Goal: Task Accomplishment & Management: Manage account settings

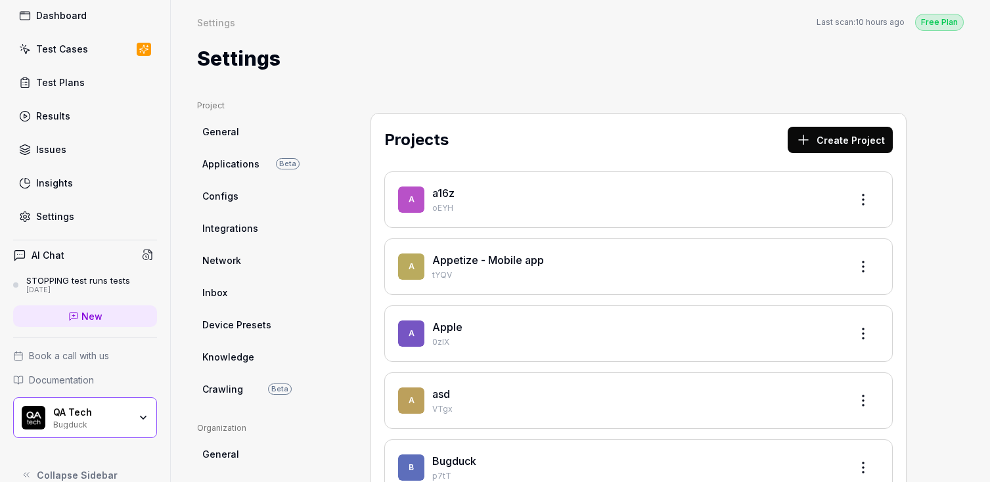
scroll to position [88, 0]
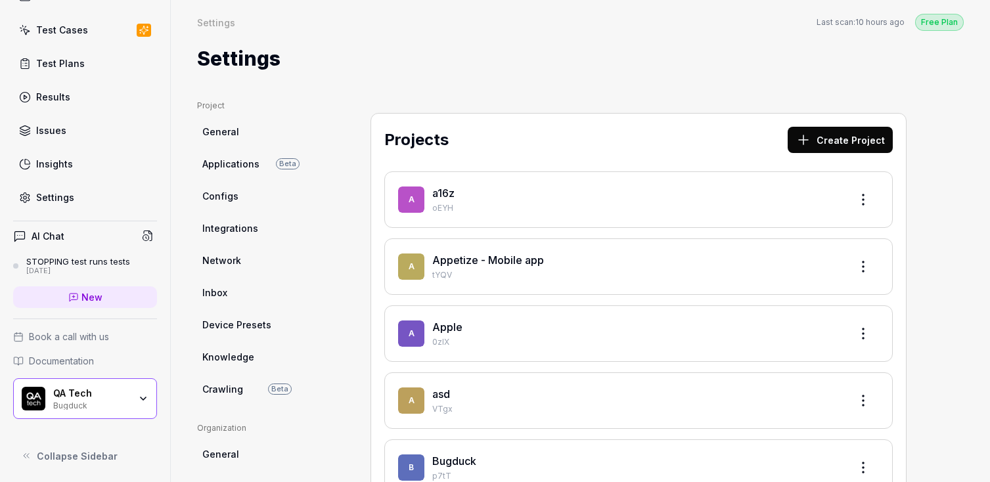
click at [107, 398] on div "QA Tech" at bounding box center [91, 394] width 76 height 12
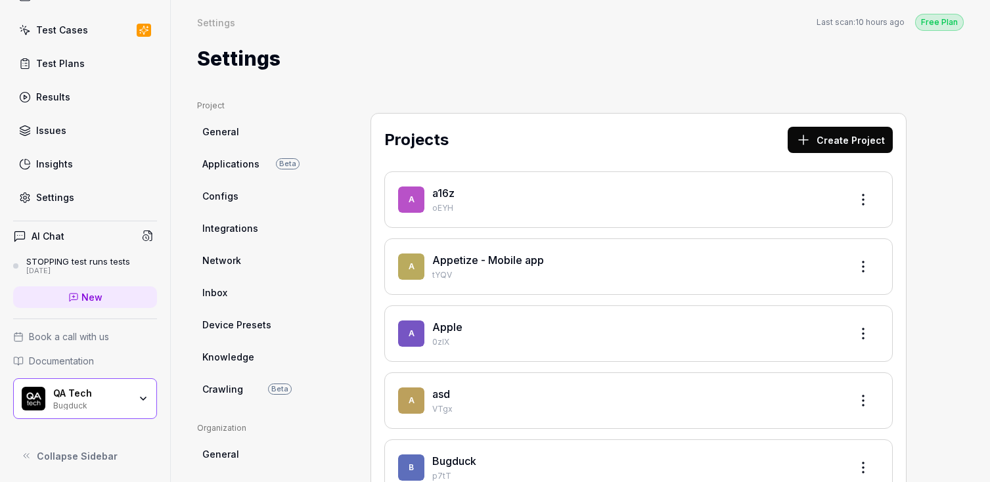
scroll to position [0, 0]
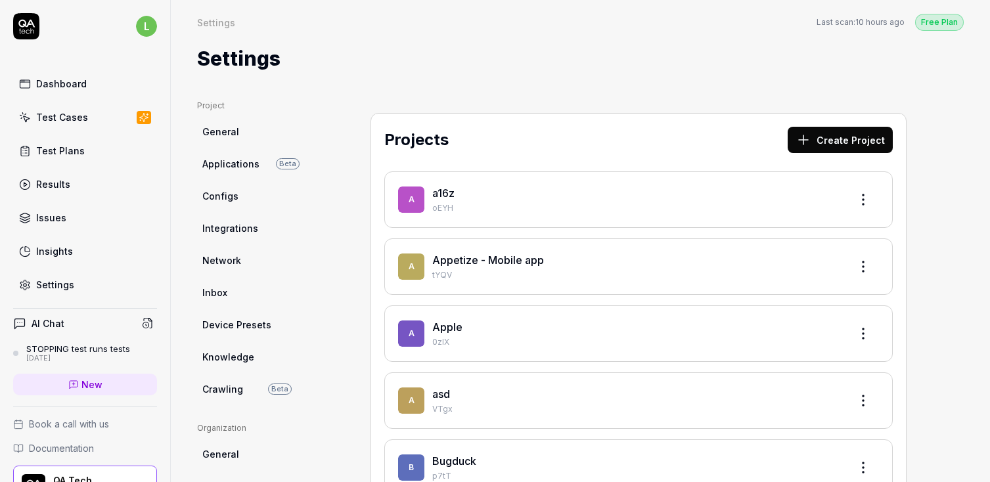
click at [147, 22] on html "l Dashboard Test Cases Test Plans Results Issues Insights Settings AI Chat STOP…" at bounding box center [495, 241] width 990 height 482
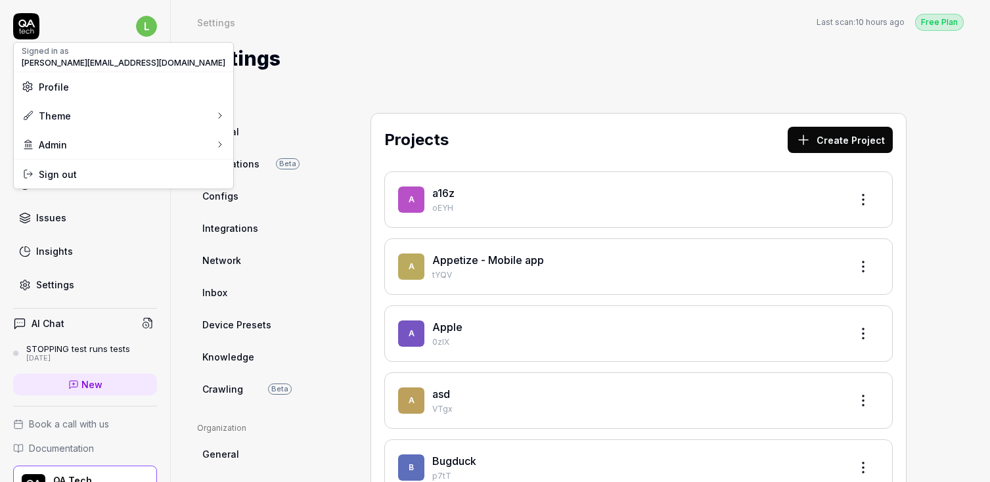
click at [300, 124] on html "l Dashboard Test Cases Test Plans Results Issues Insights Settings AI Chat STOP…" at bounding box center [495, 241] width 990 height 482
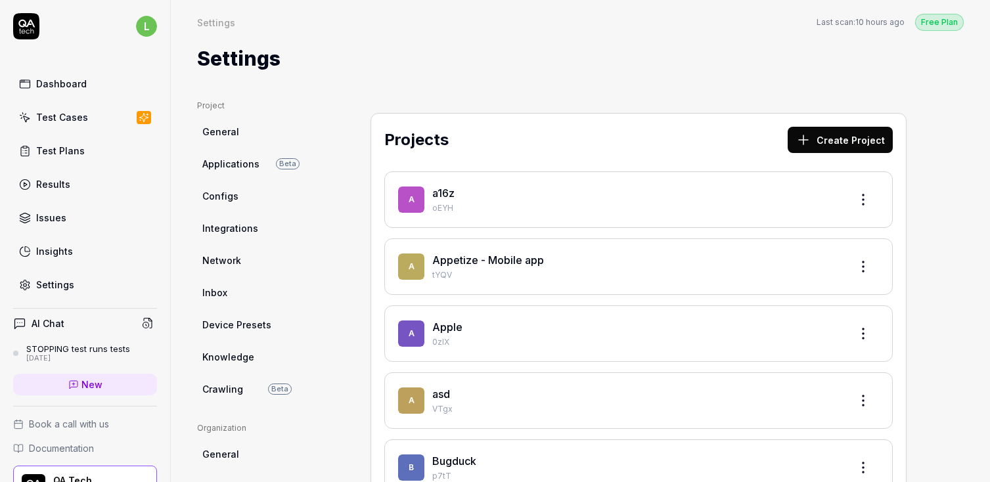
click at [66, 286] on div "Settings" at bounding box center [55, 285] width 38 height 14
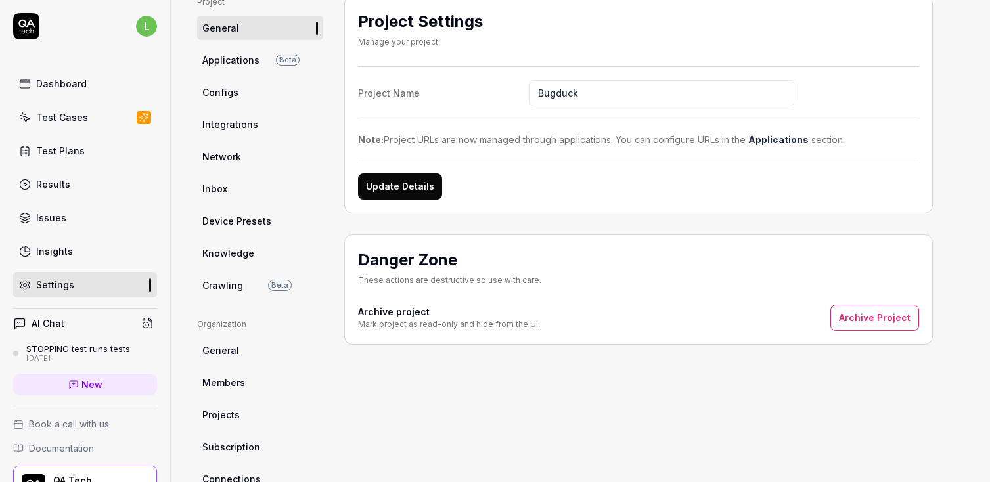
scroll to position [105, 0]
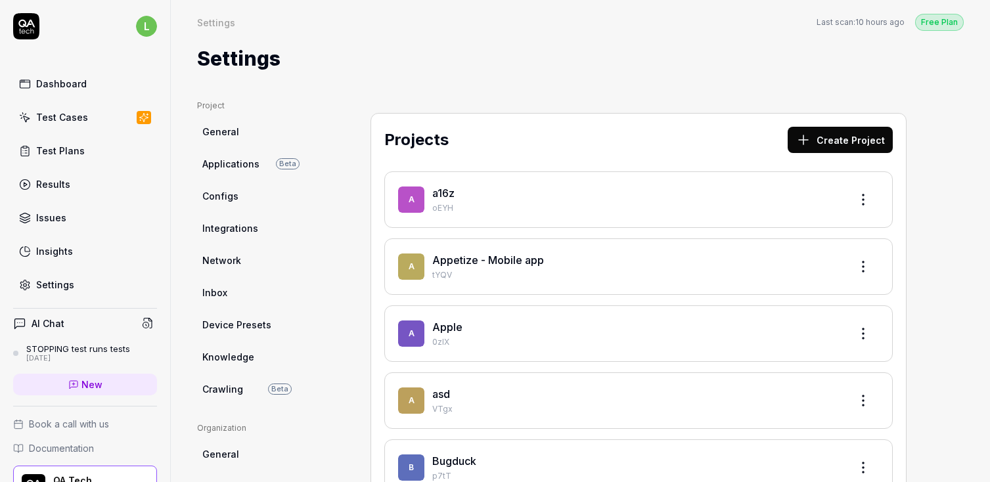
scroll to position [68, 0]
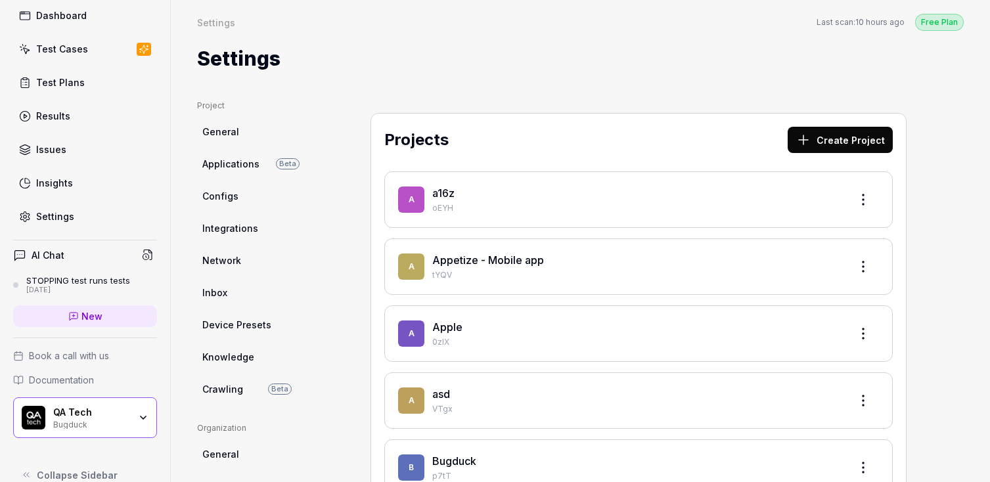
click at [70, 412] on div "QA Tech" at bounding box center [91, 413] width 76 height 12
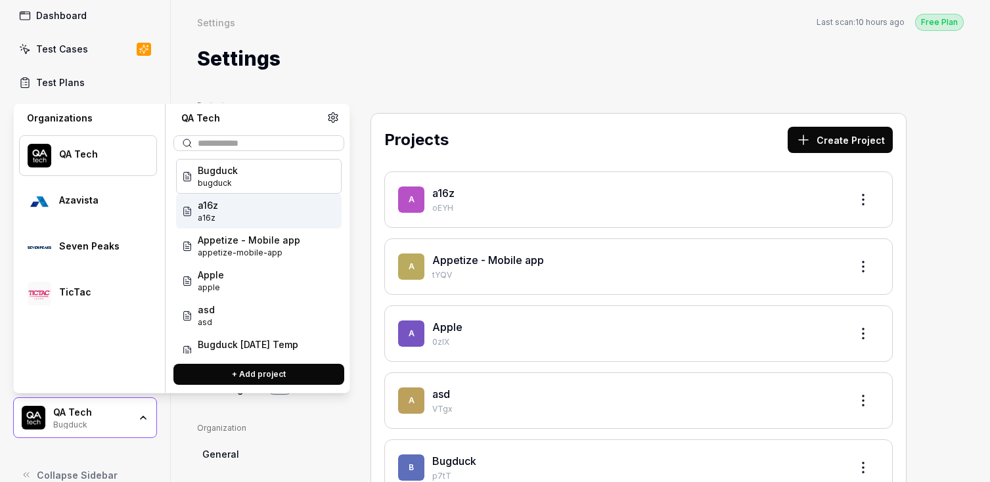
click at [241, 210] on div "a16z a16z" at bounding box center [259, 211] width 166 height 35
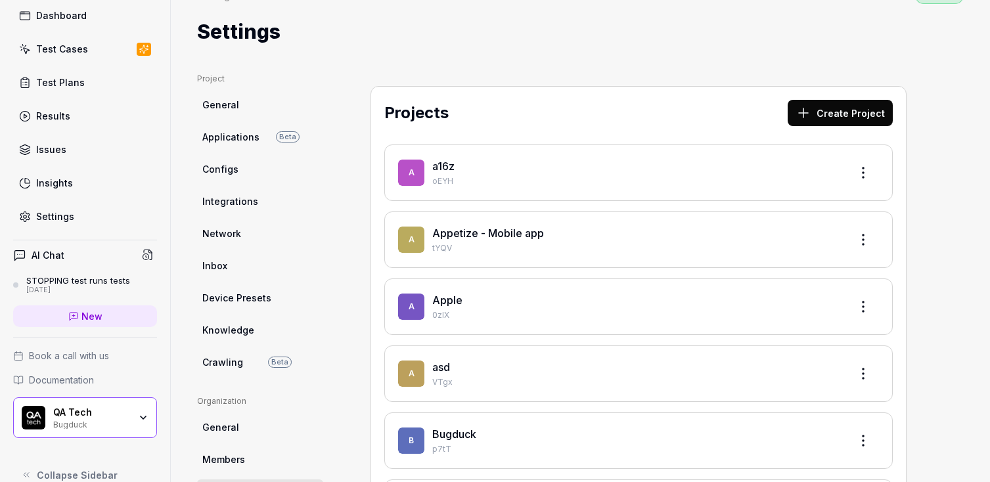
scroll to position [44, 0]
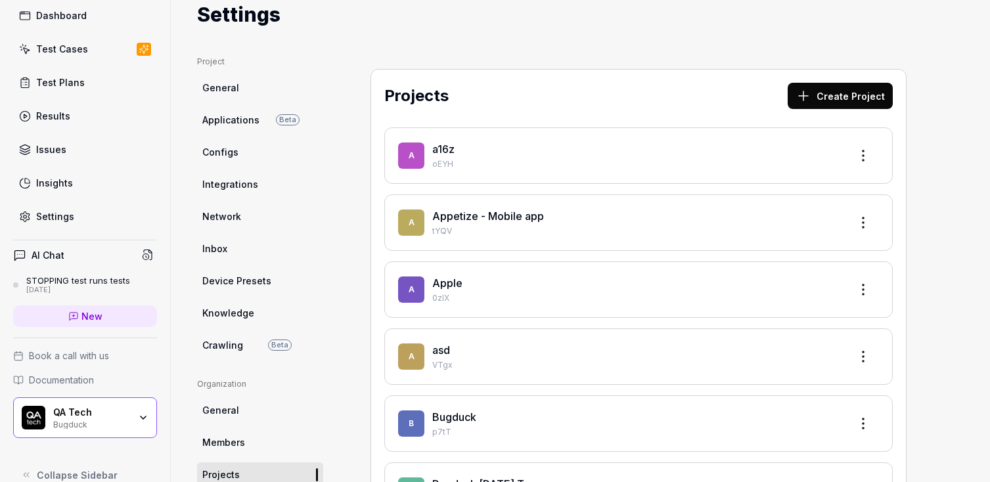
click at [69, 437] on div "QA Tech Bugduck" at bounding box center [85, 418] width 144 height 41
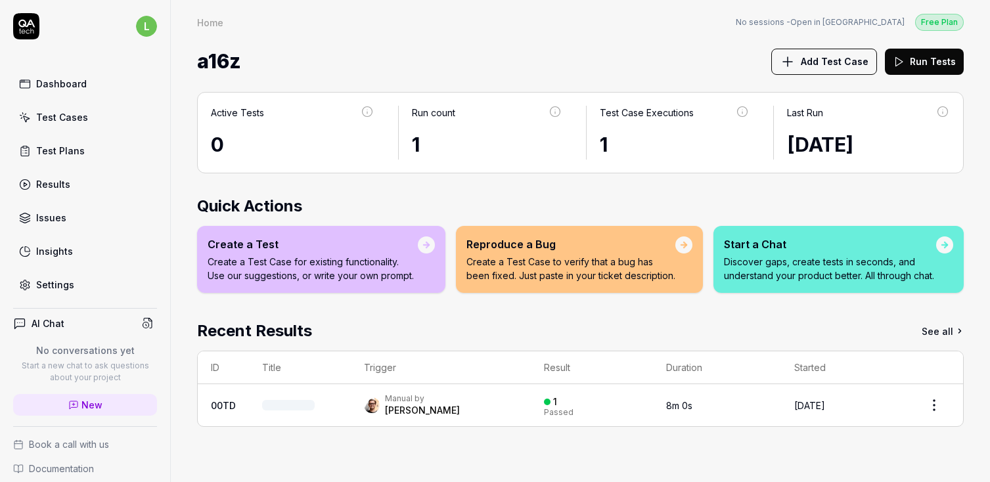
scroll to position [108, 0]
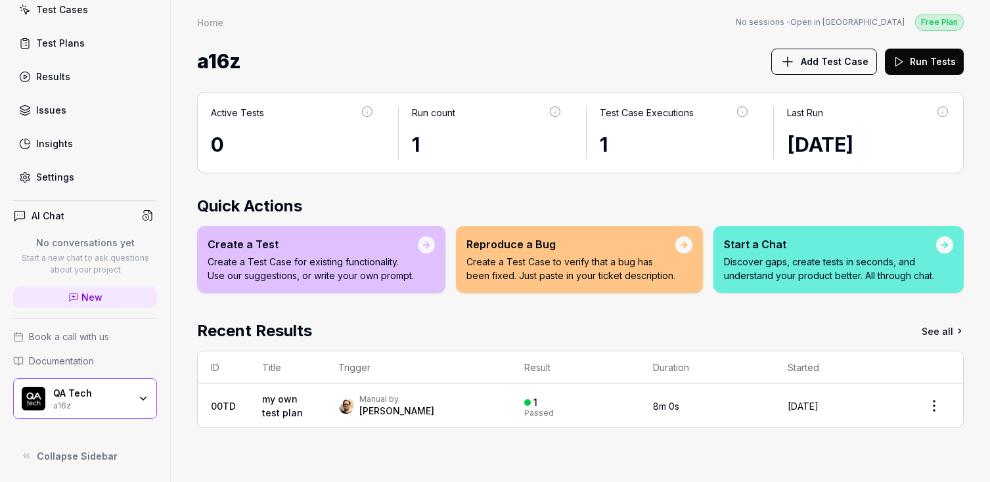
click at [85, 177] on link "Settings" at bounding box center [85, 177] width 144 height 26
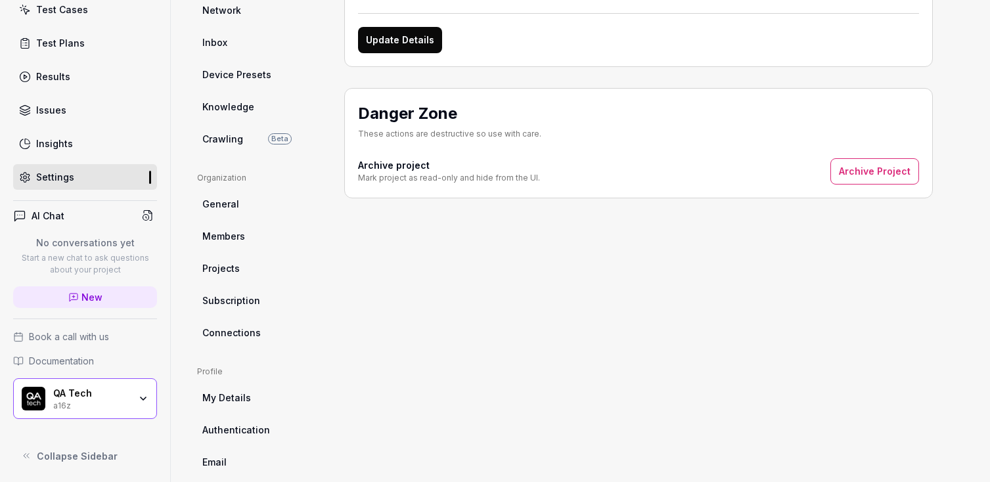
scroll to position [278, 0]
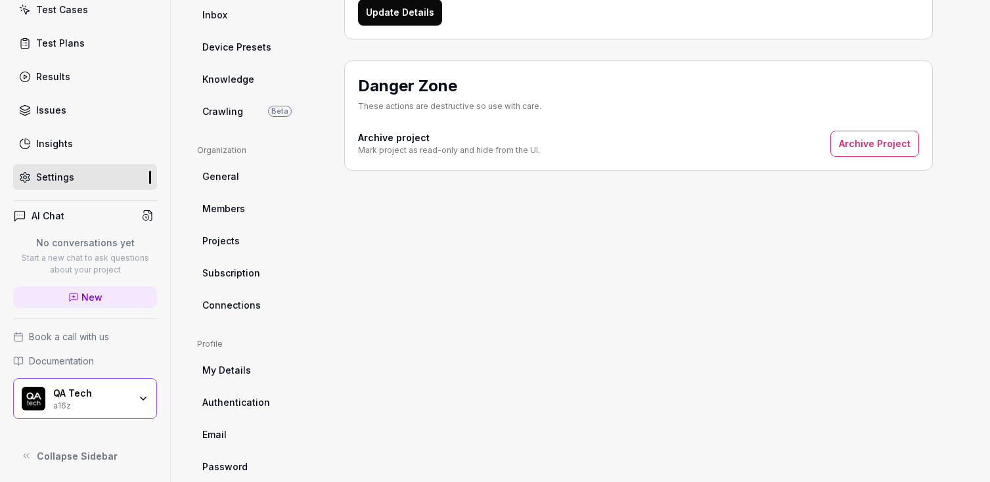
click at [232, 289] on ul "Organization General Members Projects Subscription Connections" at bounding box center [260, 231] width 126 height 173
click at [233, 299] on span "Connections" at bounding box center [231, 305] width 58 height 14
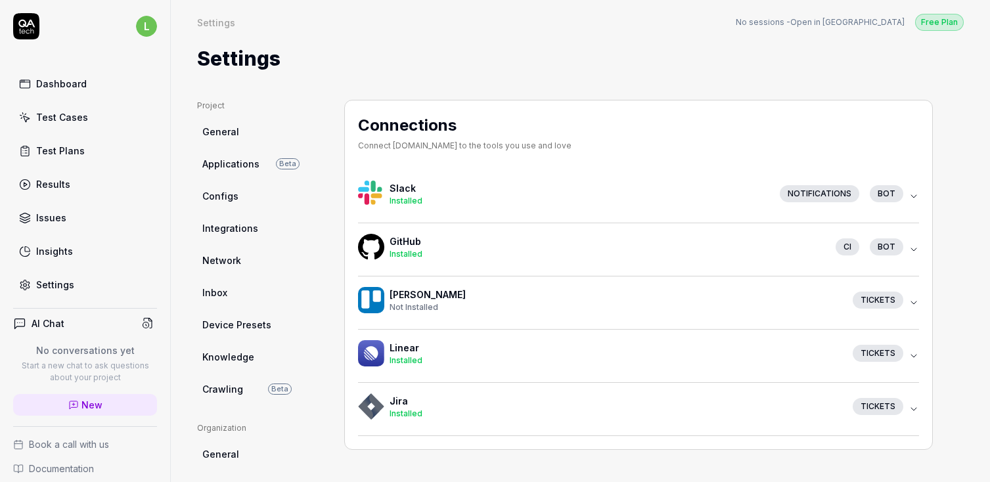
click at [657, 239] on h4 "GitHub" at bounding box center [608, 242] width 436 height 14
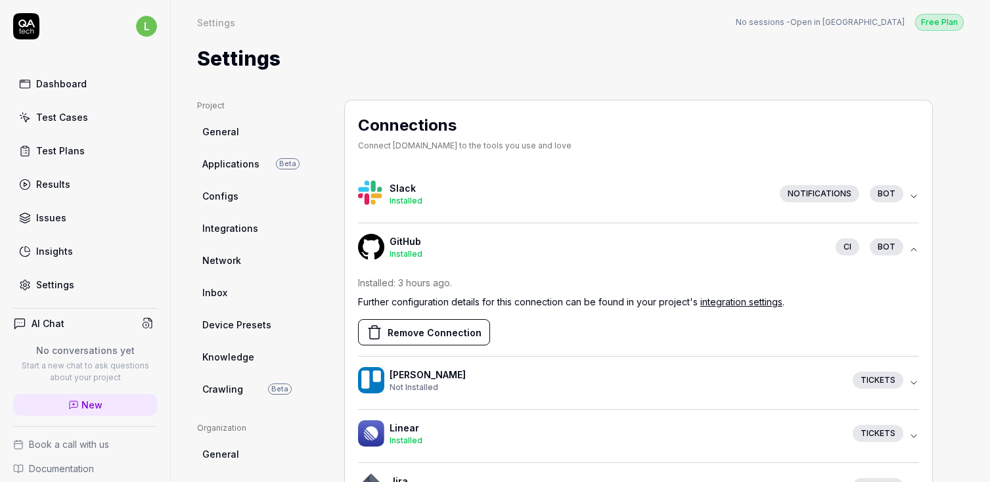
scroll to position [108, 0]
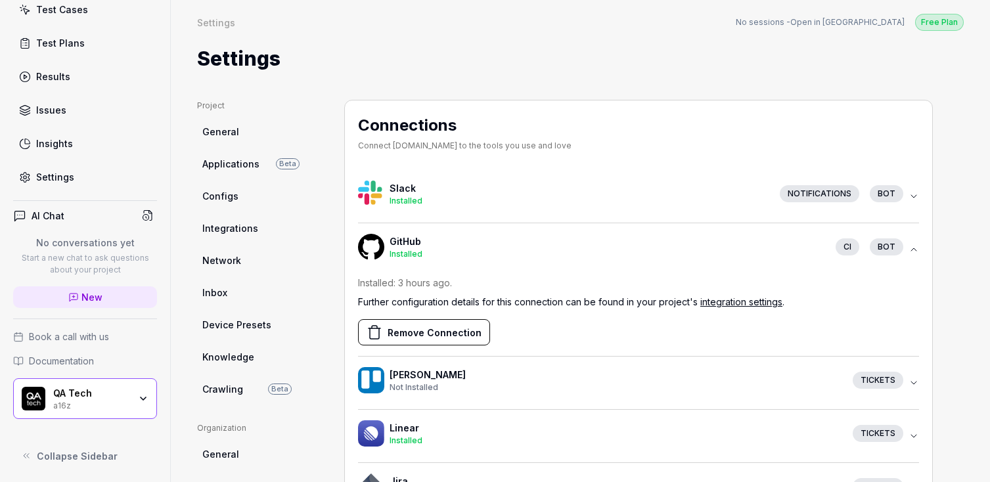
click at [65, 394] on div "QA Tech" at bounding box center [91, 394] width 76 height 12
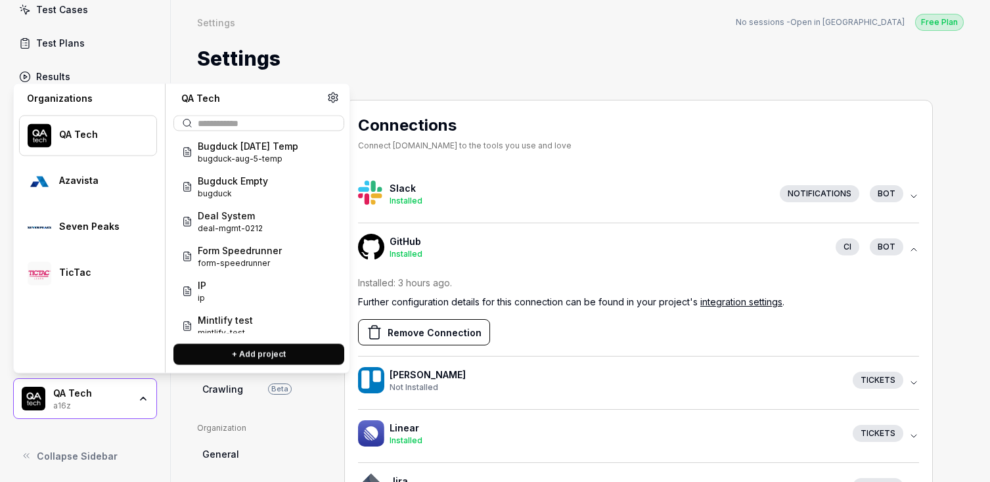
scroll to position [205, 0]
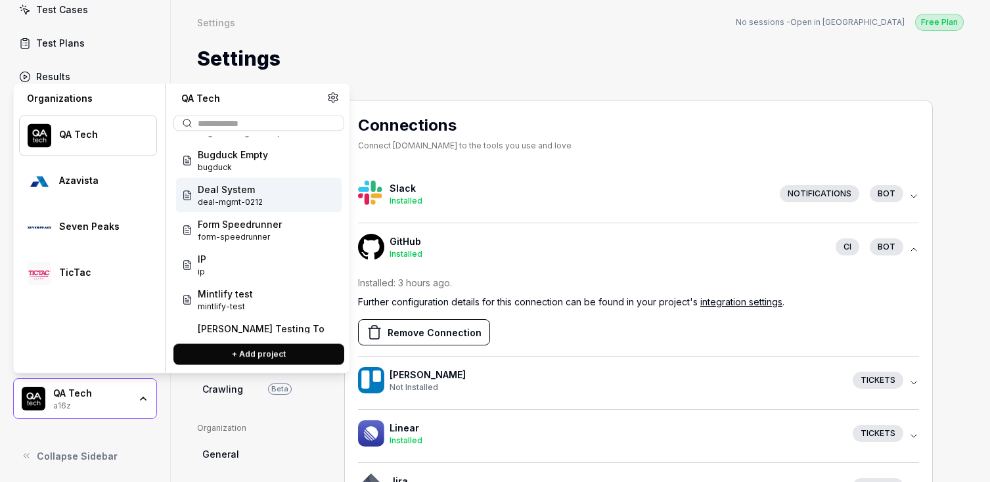
click at [235, 164] on span "bugduck" at bounding box center [233, 168] width 70 height 12
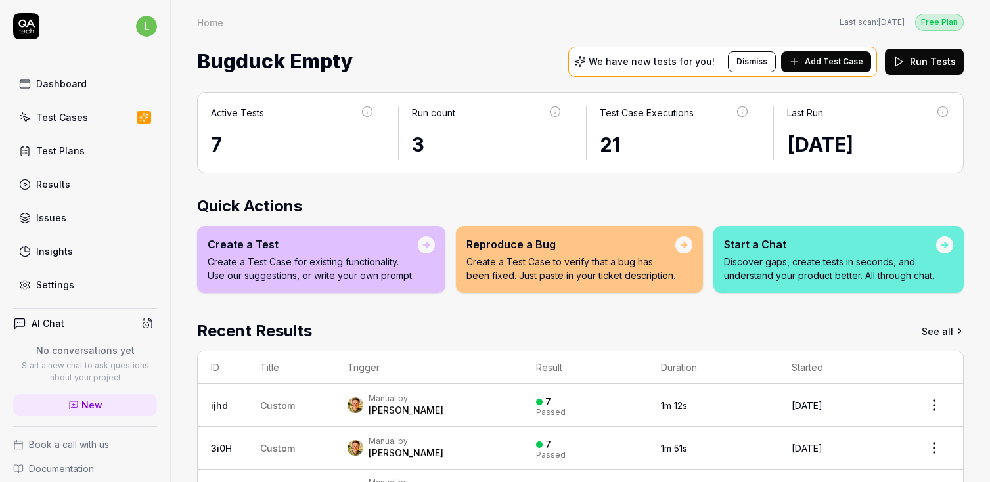
click at [48, 288] on div "Settings" at bounding box center [55, 285] width 38 height 14
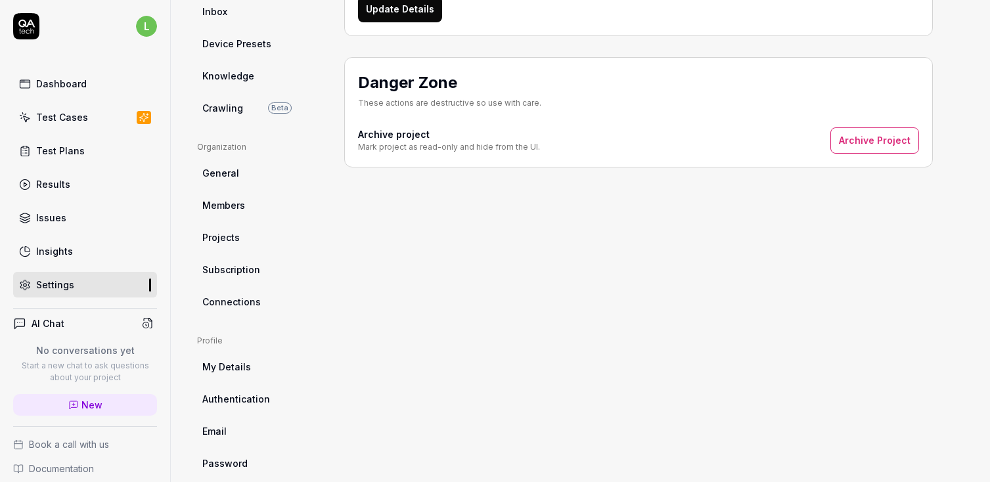
scroll to position [300, 0]
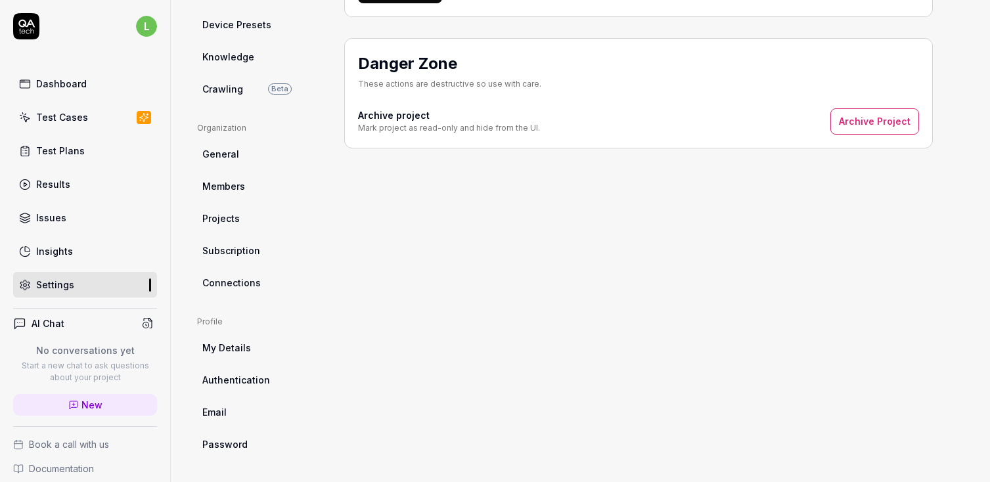
click at [227, 281] on span "Connections" at bounding box center [231, 283] width 58 height 14
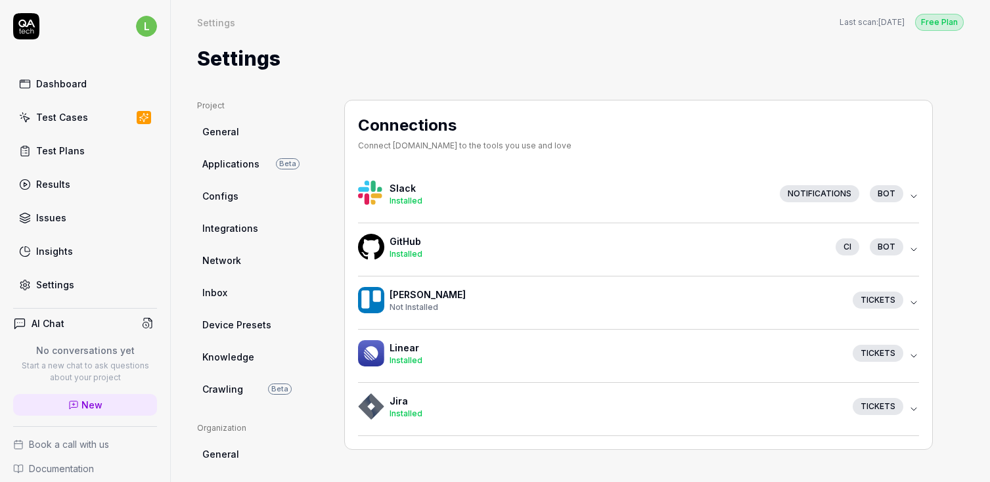
click at [829, 256] on div "GitHub Installed CI bot" at bounding box center [633, 250] width 551 height 32
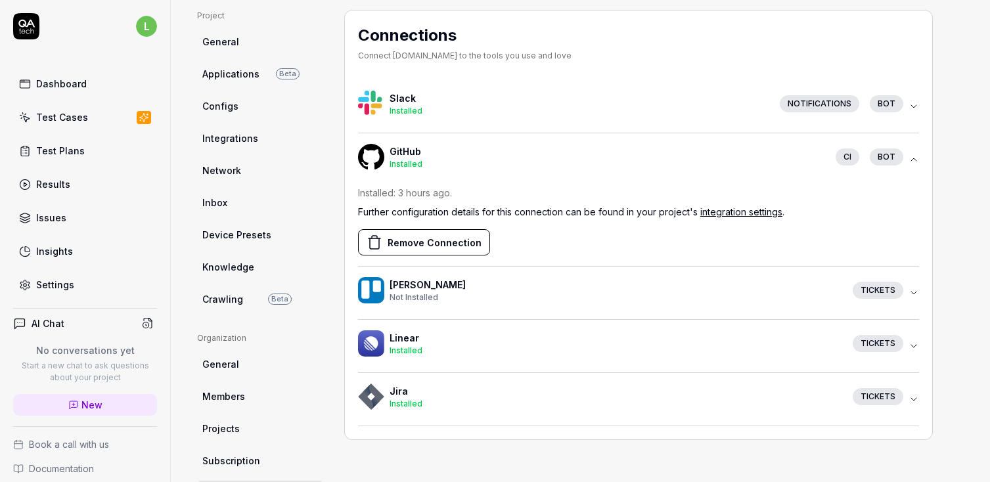
scroll to position [108, 0]
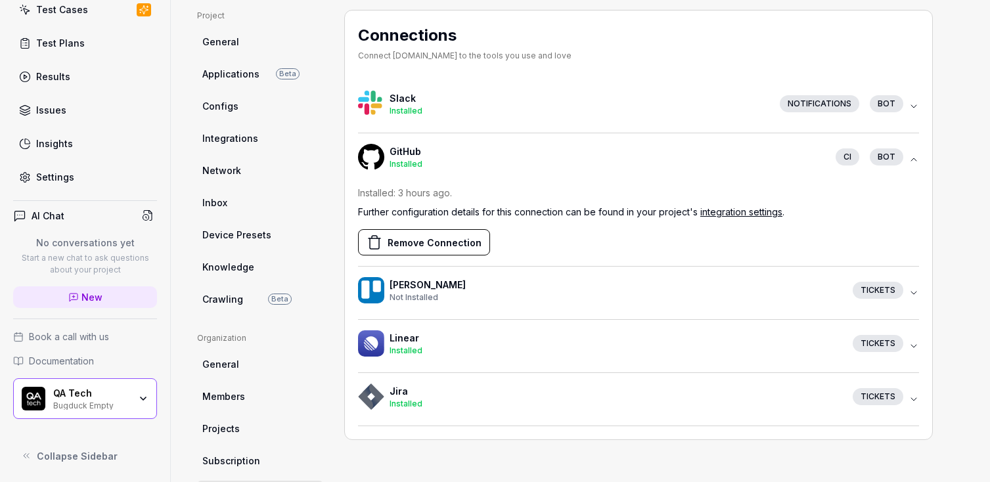
click at [105, 412] on div "QA Tech Bugduck Empty" at bounding box center [85, 399] width 144 height 41
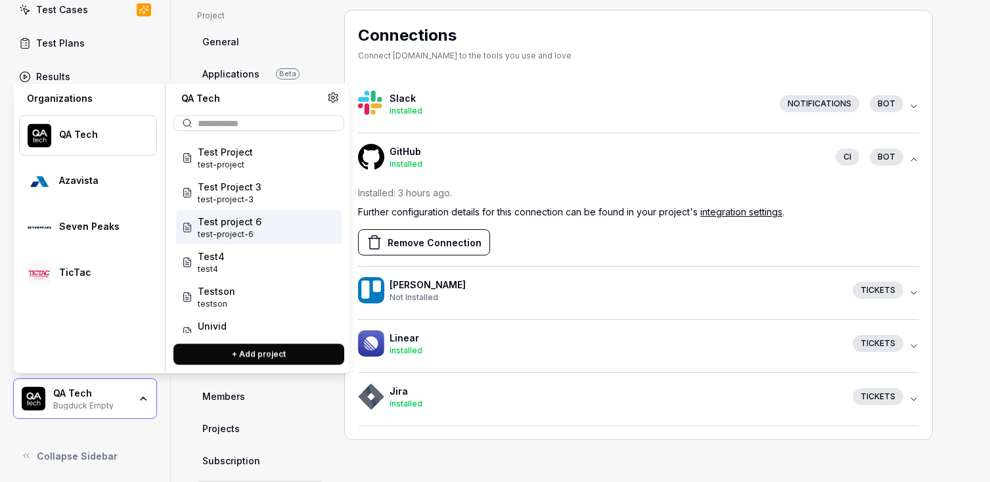
scroll to position [812, 0]
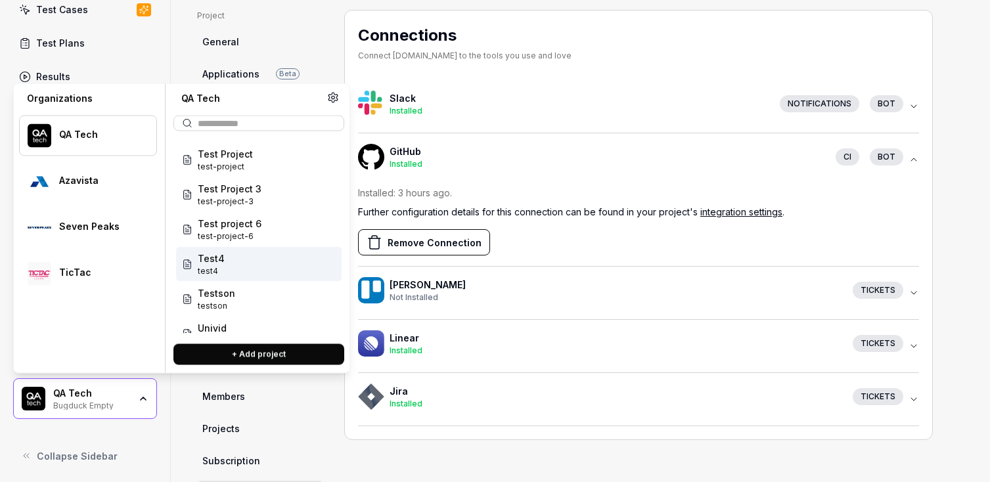
click at [218, 252] on span "Test4" at bounding box center [211, 259] width 27 height 14
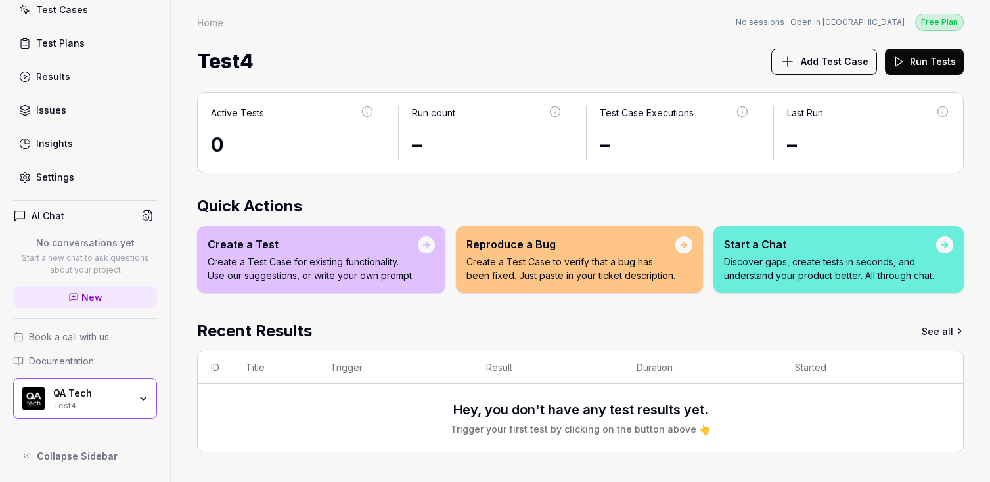
scroll to position [9, 0]
click at [66, 176] on div "Settings" at bounding box center [55, 177] width 38 height 14
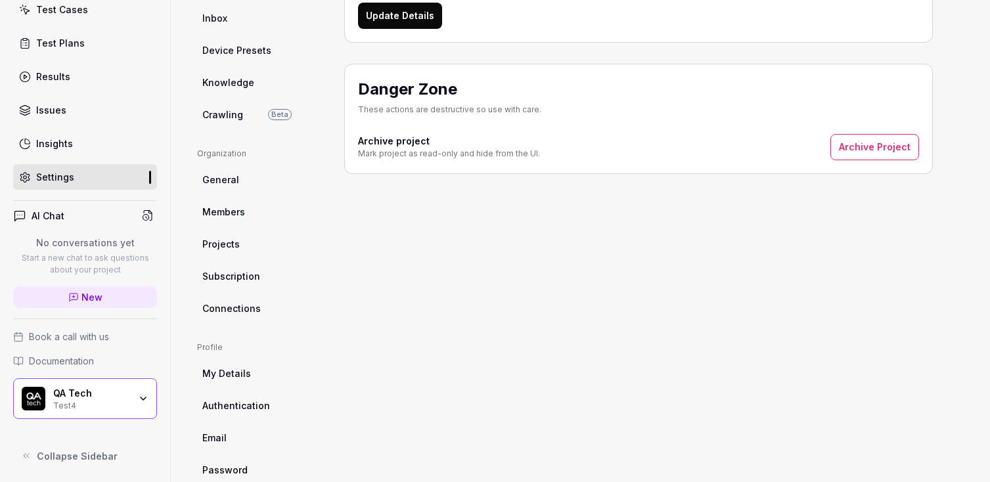
scroll to position [300, 0]
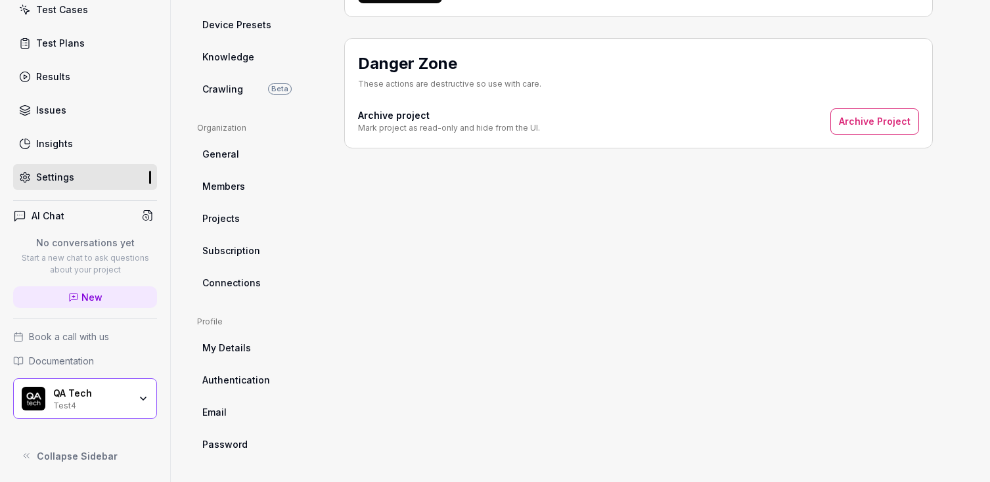
click at [231, 277] on span "Connections" at bounding box center [231, 283] width 58 height 14
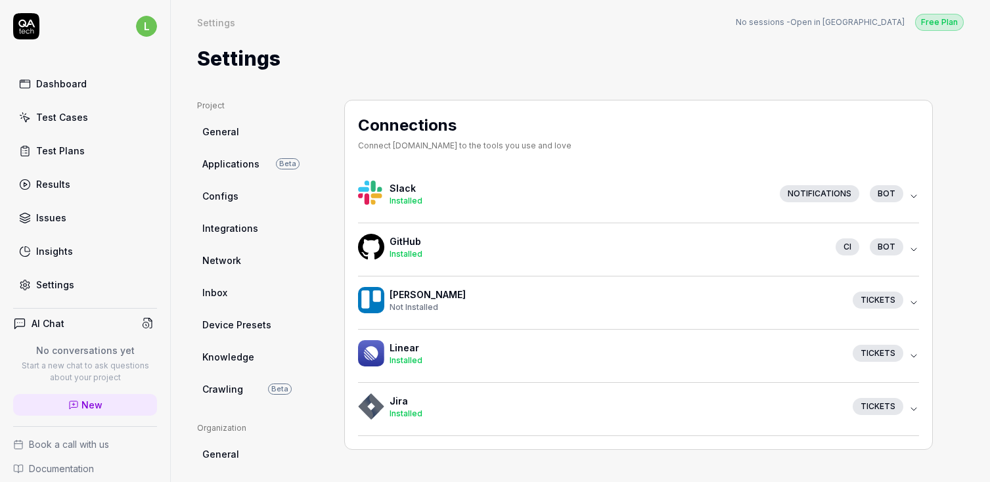
click at [714, 257] on div "Installed" at bounding box center [608, 254] width 436 height 12
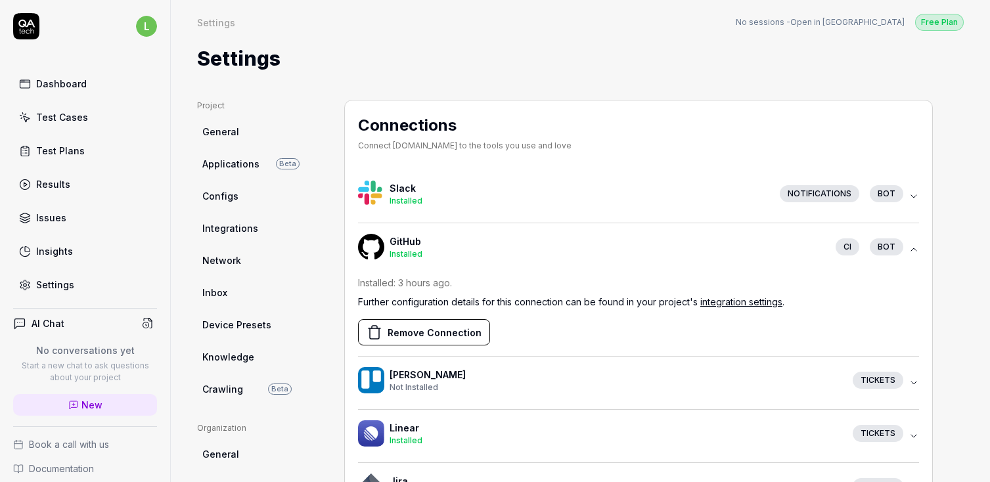
click at [743, 302] on link "integration settings" at bounding box center [742, 301] width 82 height 11
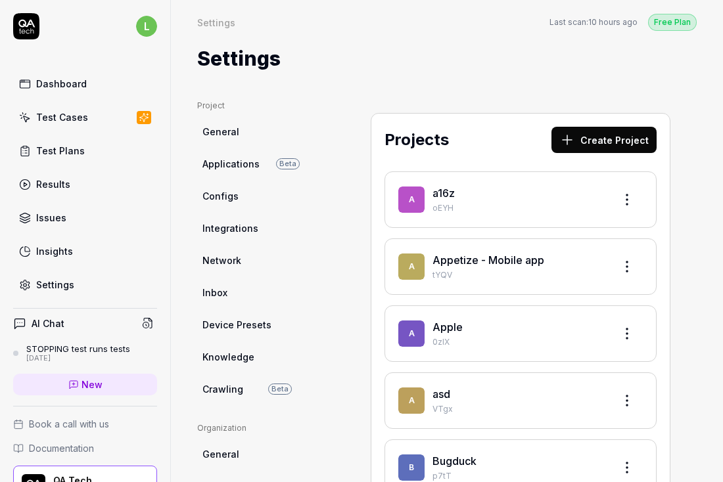
scroll to position [88, 0]
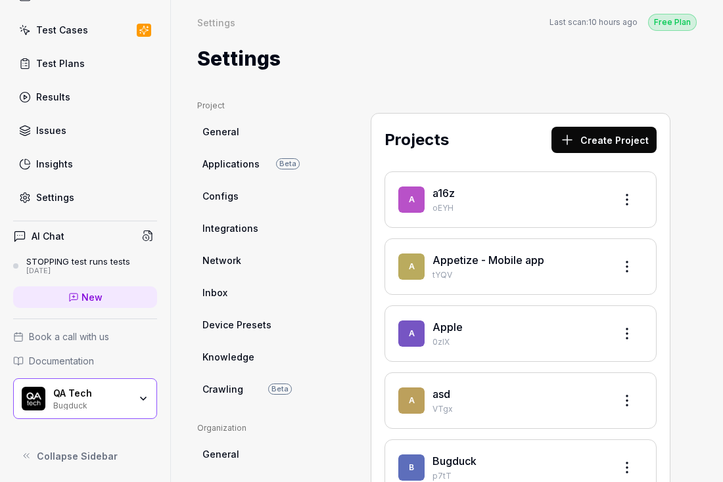
click at [73, 400] on div "Bugduck" at bounding box center [91, 405] width 76 height 11
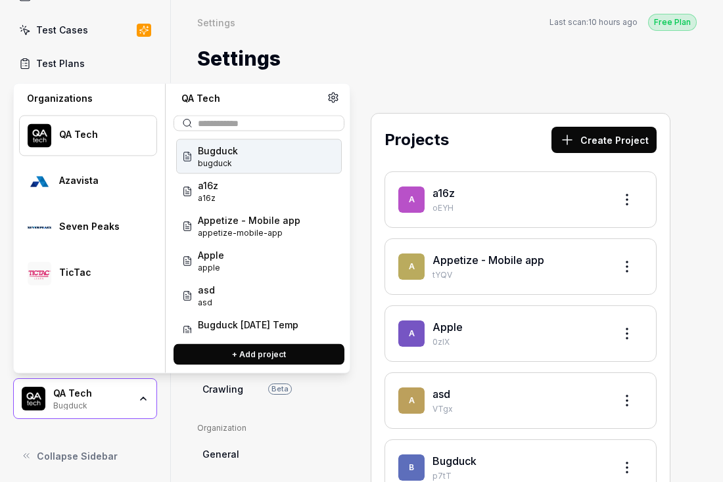
click at [83, 391] on div "QA Tech" at bounding box center [91, 394] width 76 height 12
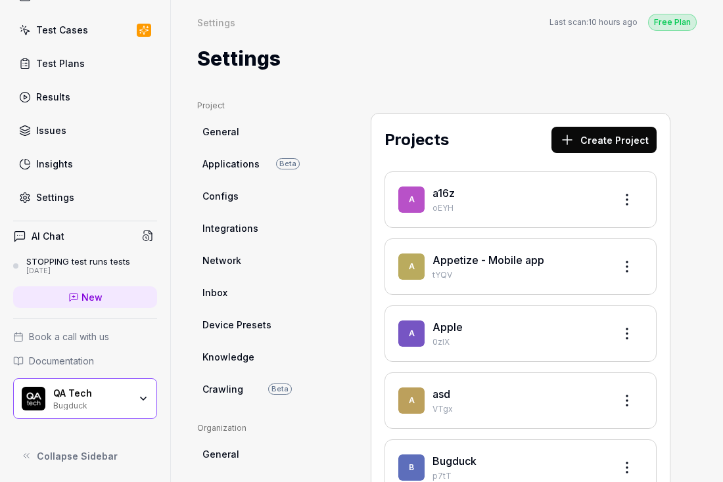
scroll to position [0, 0]
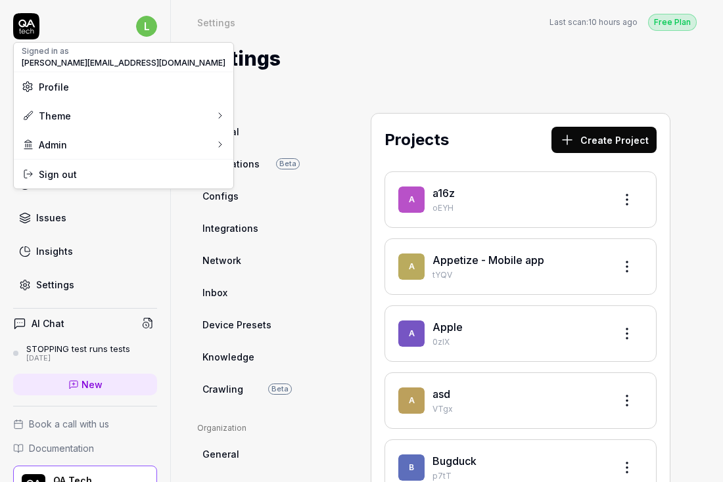
click at [153, 32] on html "l Dashboard Test Cases Test Plans Results Issues Insights Settings AI Chat STOP…" at bounding box center [361, 241] width 723 height 482
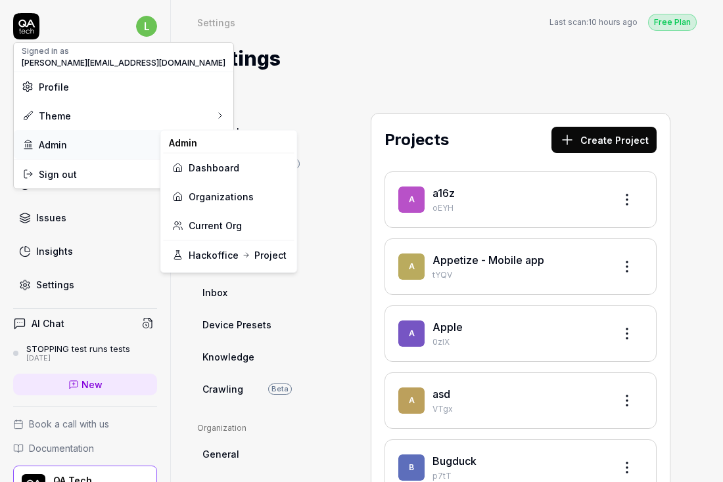
click at [93, 145] on div "Admin" at bounding box center [124, 144] width 220 height 29
click at [207, 197] on link "Organizations" at bounding box center [229, 196] width 115 height 29
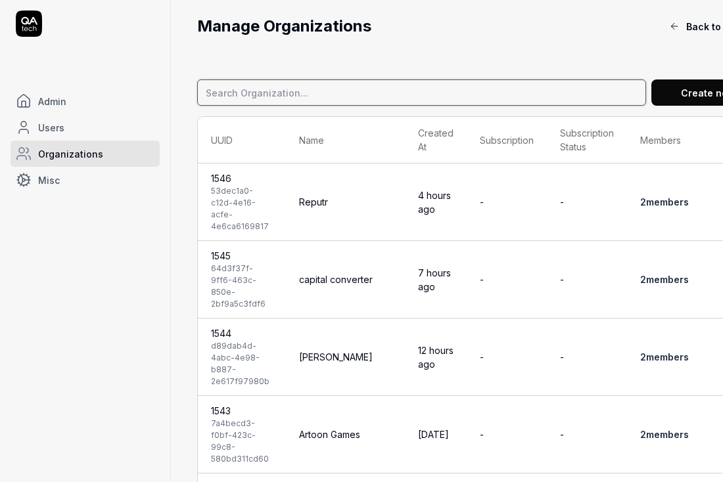
click at [394, 88] on input at bounding box center [421, 93] width 449 height 26
type input "aaa"
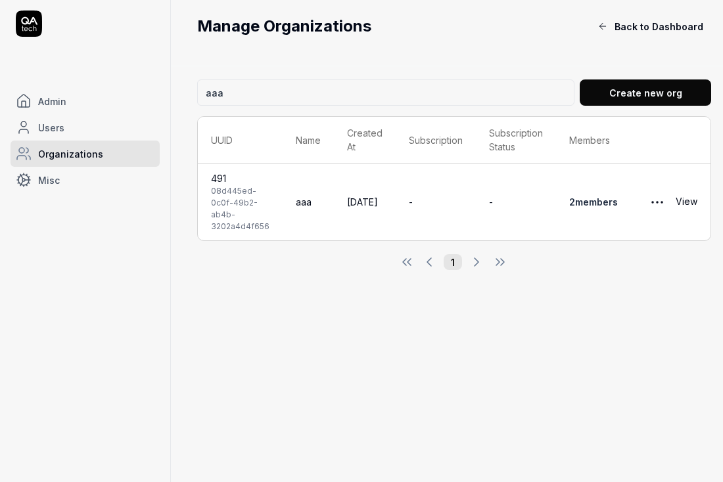
click at [676, 197] on link "View" at bounding box center [687, 202] width 22 height 26
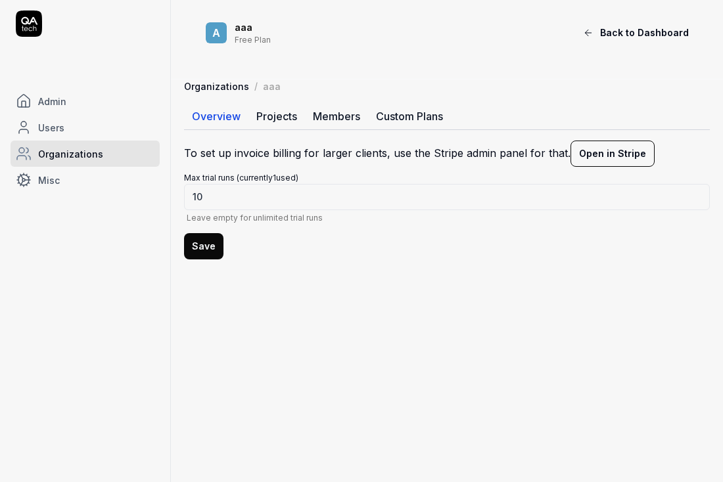
click at [344, 113] on link "Members" at bounding box center [336, 116] width 63 height 26
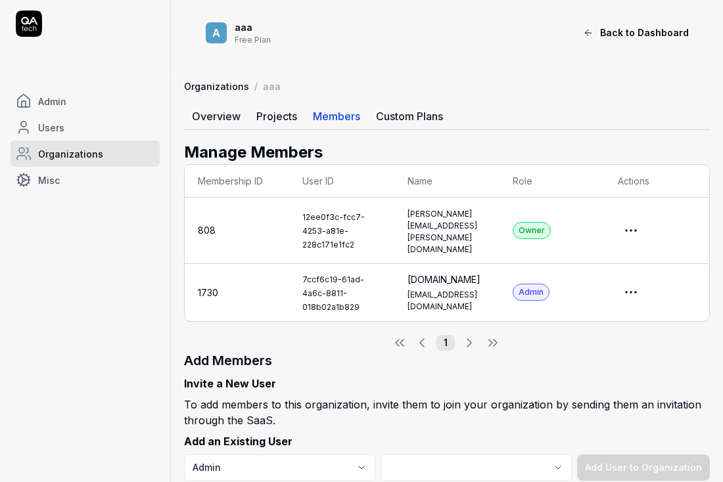
click at [634, 287] on html "Admin Users Organizations Misc a aaa Free Plan Back to Dashboard Organizations …" at bounding box center [361, 241] width 723 height 482
click at [564, 342] on link "Impersonate User" at bounding box center [592, 342] width 104 height 29
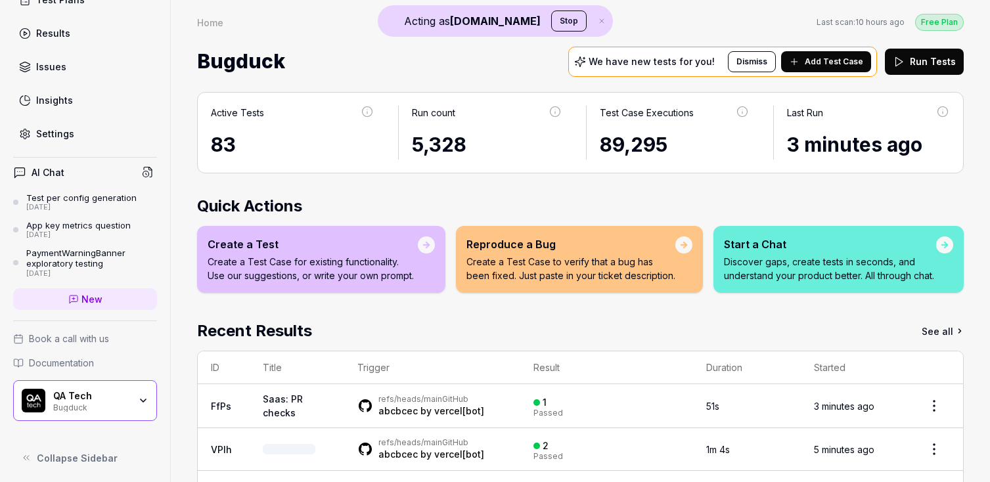
scroll to position [154, 0]
click at [62, 132] on div "Settings" at bounding box center [55, 132] width 38 height 14
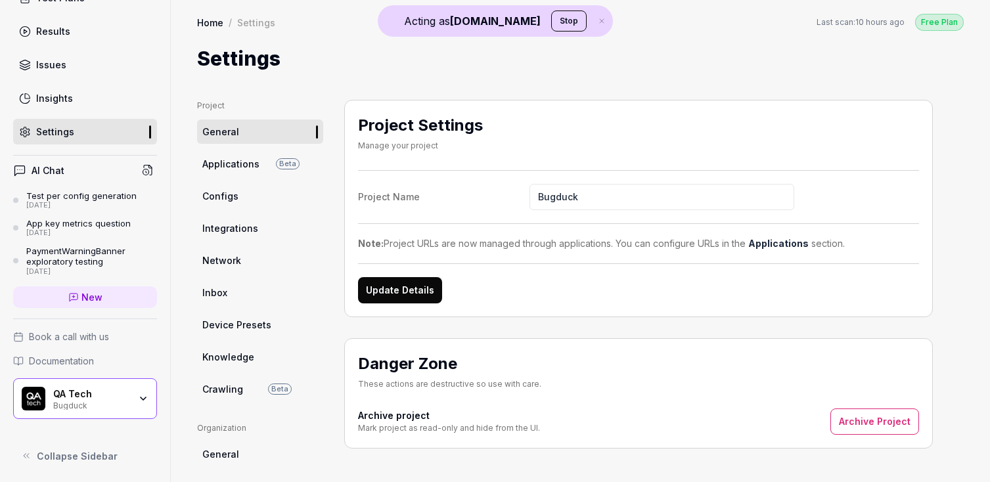
click at [87, 398] on div "QA Tech" at bounding box center [91, 394] width 76 height 12
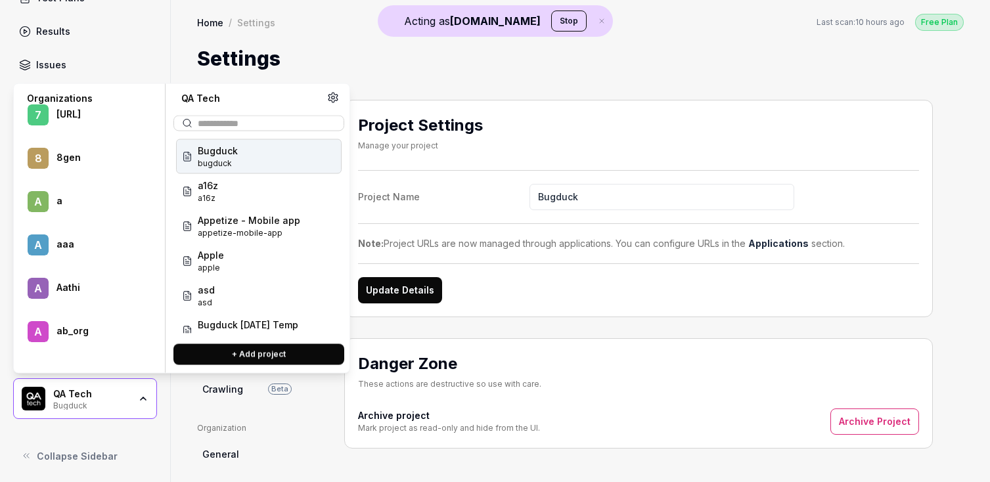
scroll to position [657, 0]
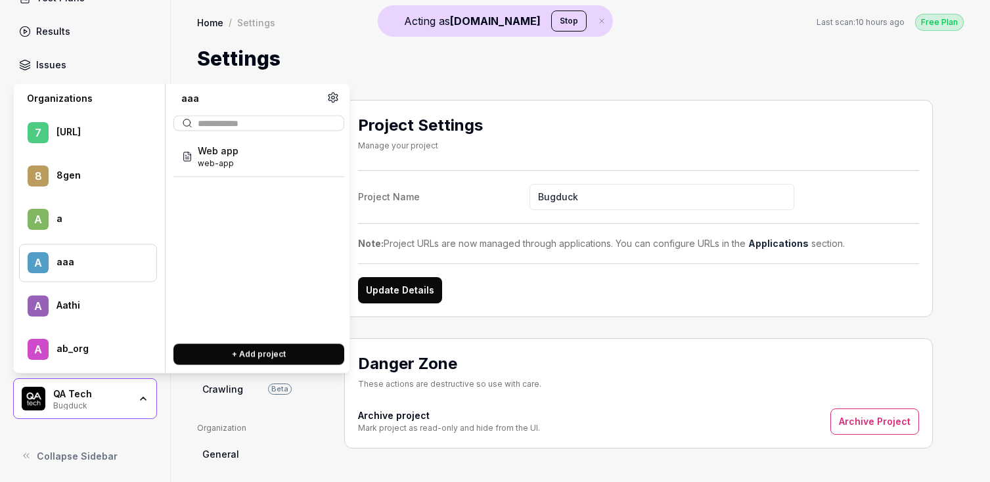
click at [68, 256] on div "aaa" at bounding box center [98, 262] width 83 height 12
click at [238, 172] on div "Web app web-app" at bounding box center [259, 156] width 166 height 35
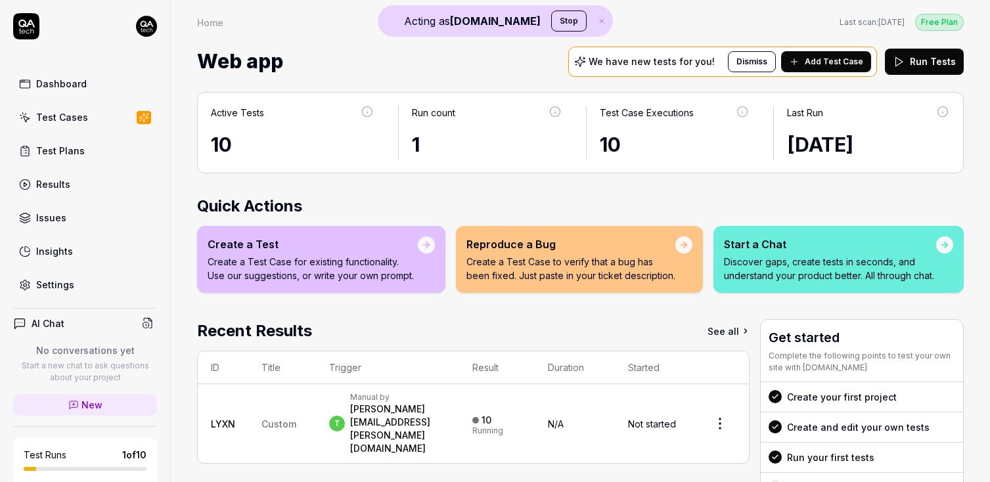
click at [64, 281] on div "Settings" at bounding box center [55, 285] width 38 height 14
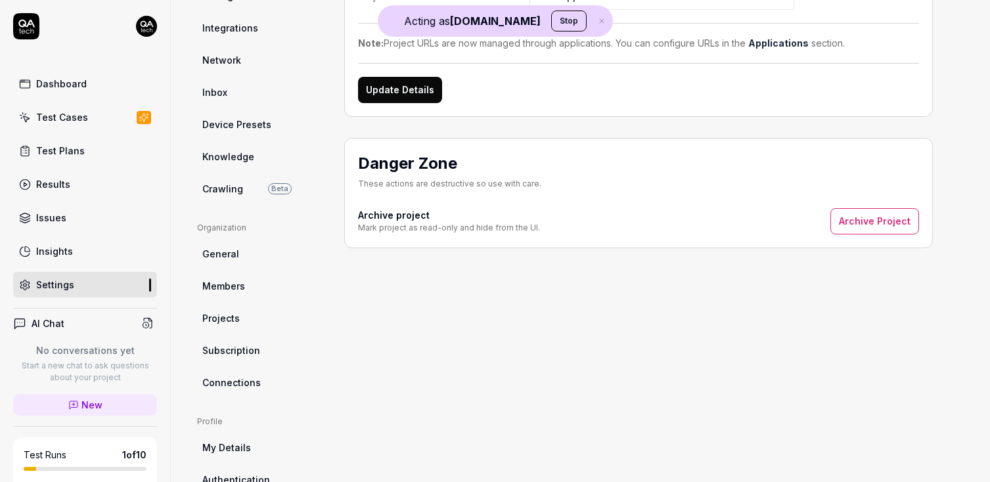
scroll to position [213, 0]
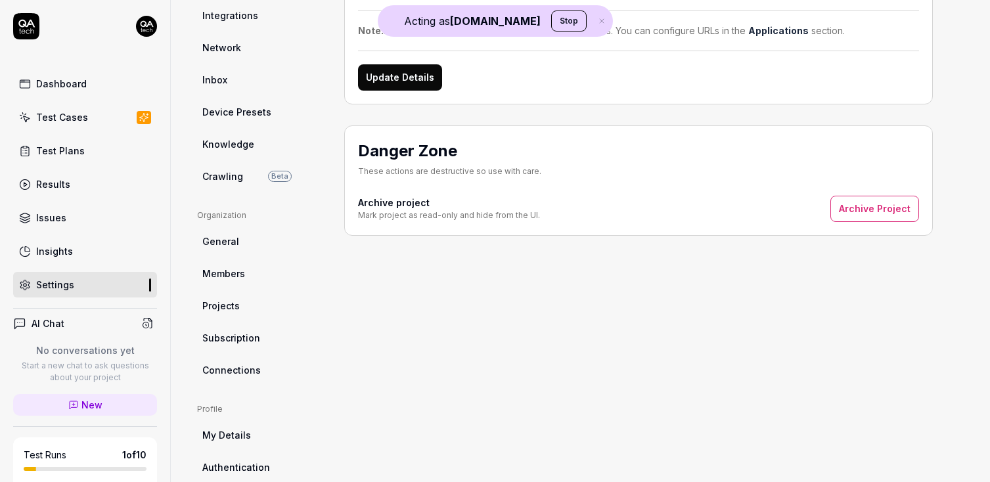
click at [227, 369] on span "Connections" at bounding box center [231, 370] width 58 height 14
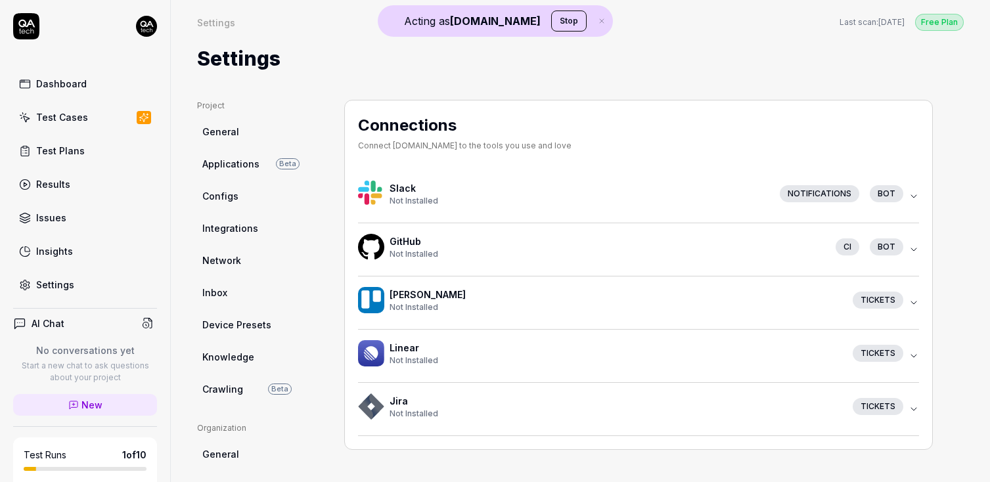
click at [722, 247] on div "CI bot" at bounding box center [866, 247] width 83 height 17
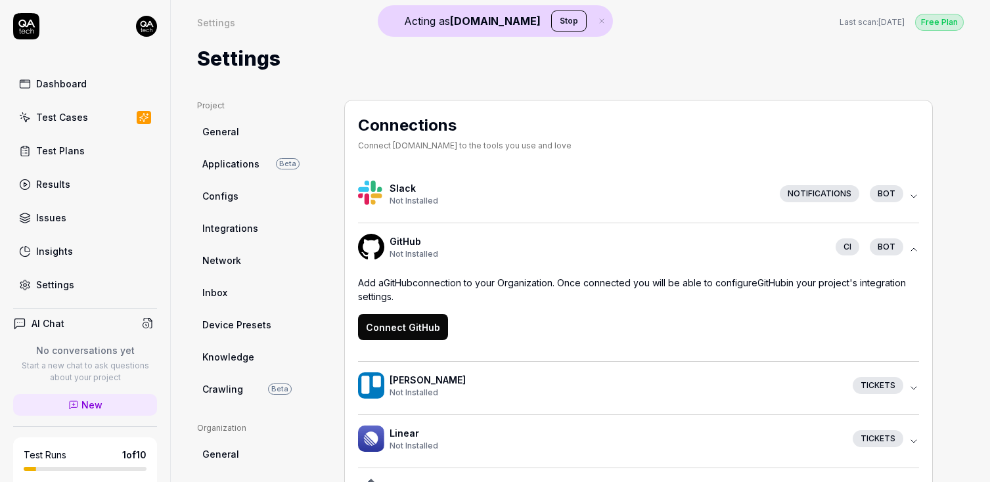
click at [411, 333] on button "Connect GitHub" at bounding box center [403, 327] width 90 height 26
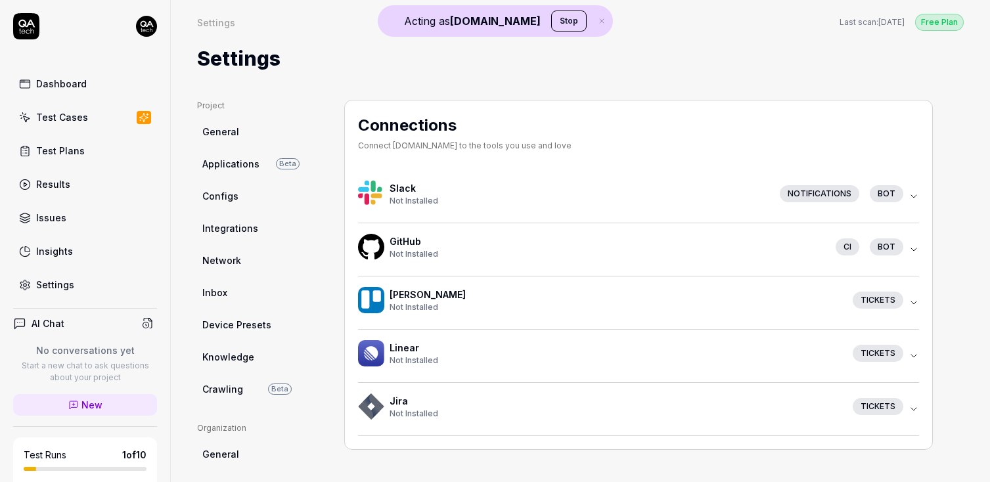
click at [477, 229] on button "GitHub Not Installed CI bot" at bounding box center [638, 249] width 561 height 53
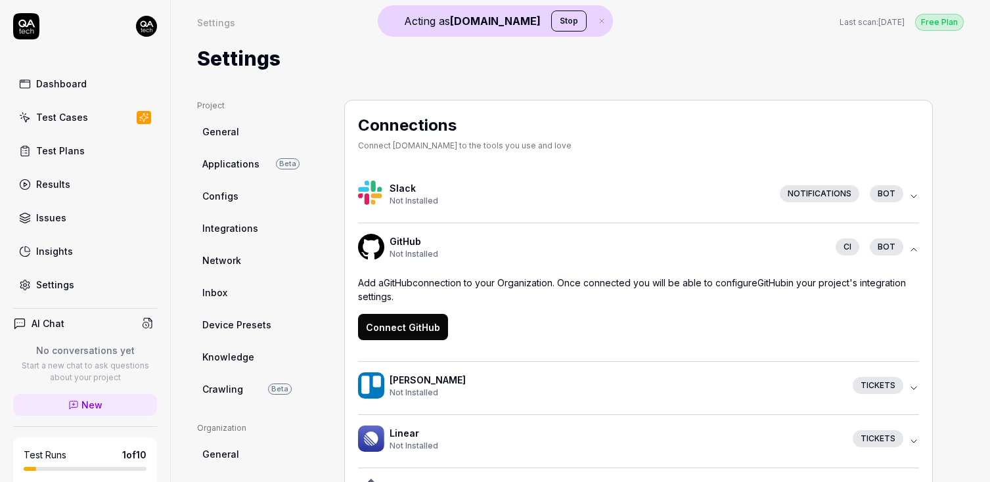
click at [404, 331] on button "Connect GitHub" at bounding box center [403, 327] width 90 height 26
